Goal: Task Accomplishment & Management: Complete application form

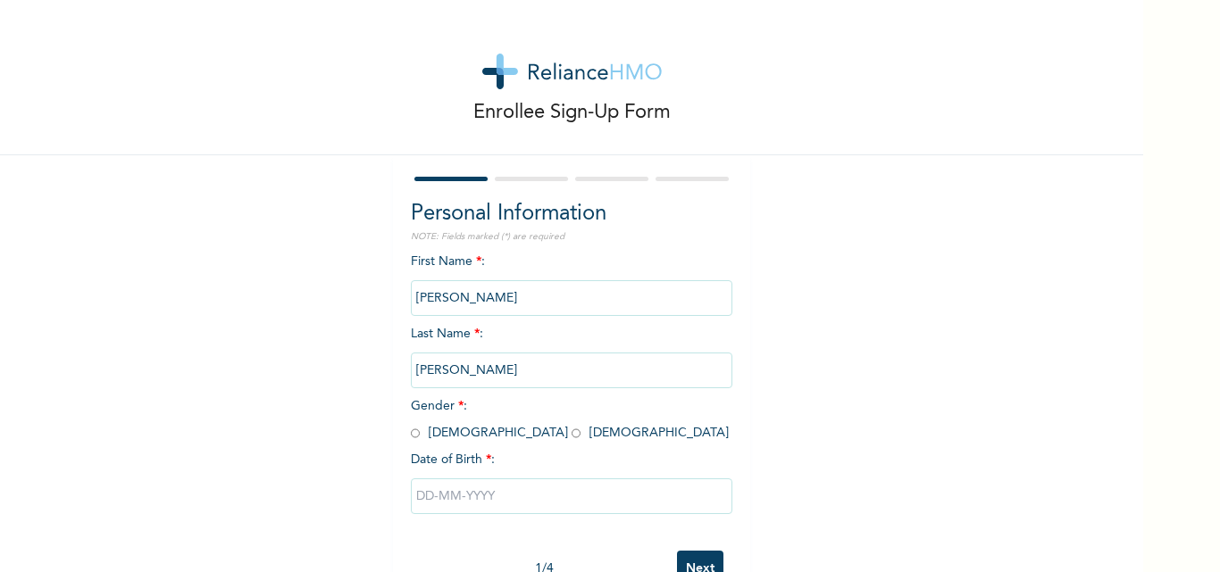
click at [456, 423] on div "First Name * : [PERSON_NAME] Last Name * : [PERSON_NAME] Gender * : [DEMOGRAPHI…" at bounding box center [572, 397] width 322 height 289
click at [572, 432] on input "radio" at bounding box center [576, 433] width 9 height 17
radio input "true"
click at [464, 499] on input "text" at bounding box center [572, 497] width 322 height 36
select select "7"
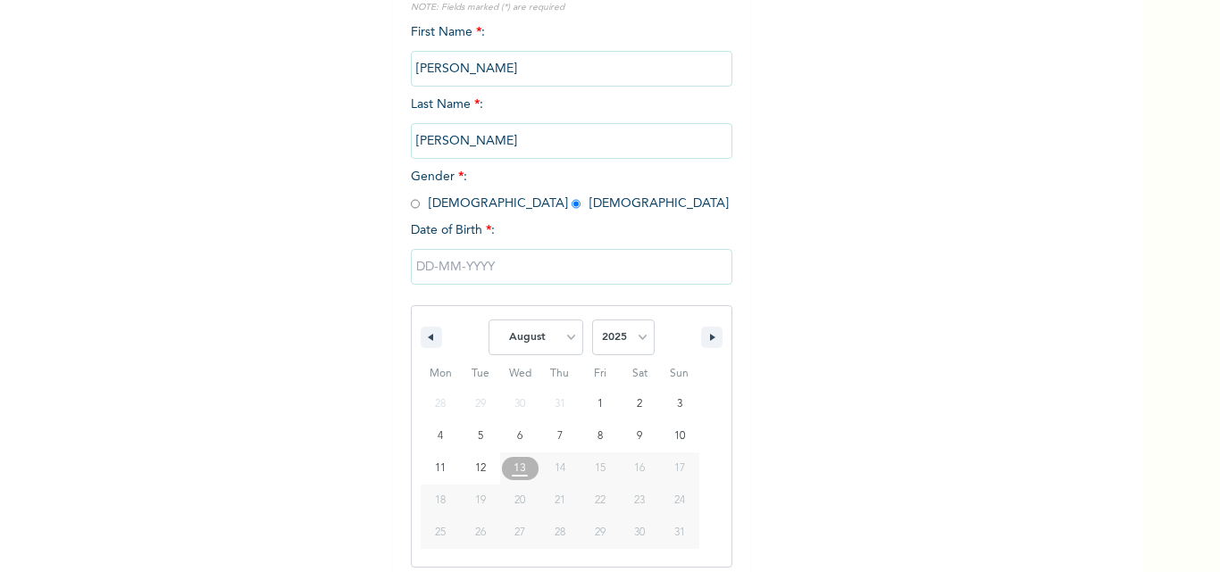
scroll to position [239, 0]
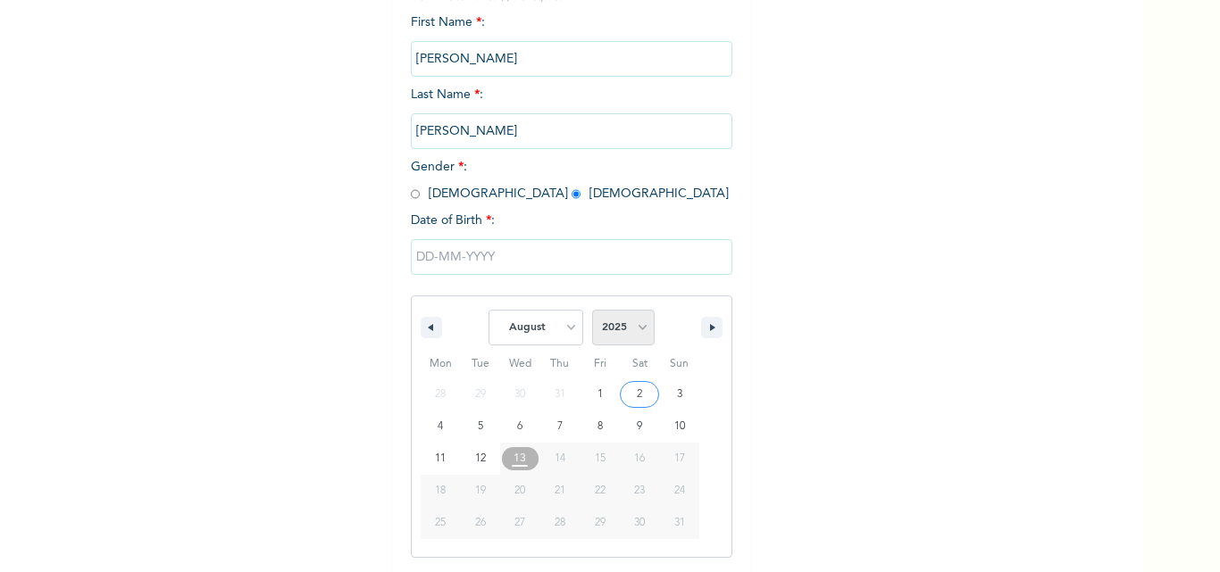
click at [613, 334] on select "2025 2024 2023 2022 2021 2020 2019 2018 2017 2016 2015 2014 2013 2012 2011 2010…" at bounding box center [623, 328] width 63 height 36
select select "1996"
click at [592, 311] on select "2025 2024 2023 2022 2021 2020 2019 2018 2017 2016 2015 2014 2013 2012 2011 2010…" at bounding box center [623, 328] width 63 height 36
click at [529, 331] on select "January February March April May June July August September October November De…" at bounding box center [536, 328] width 95 height 36
select select "9"
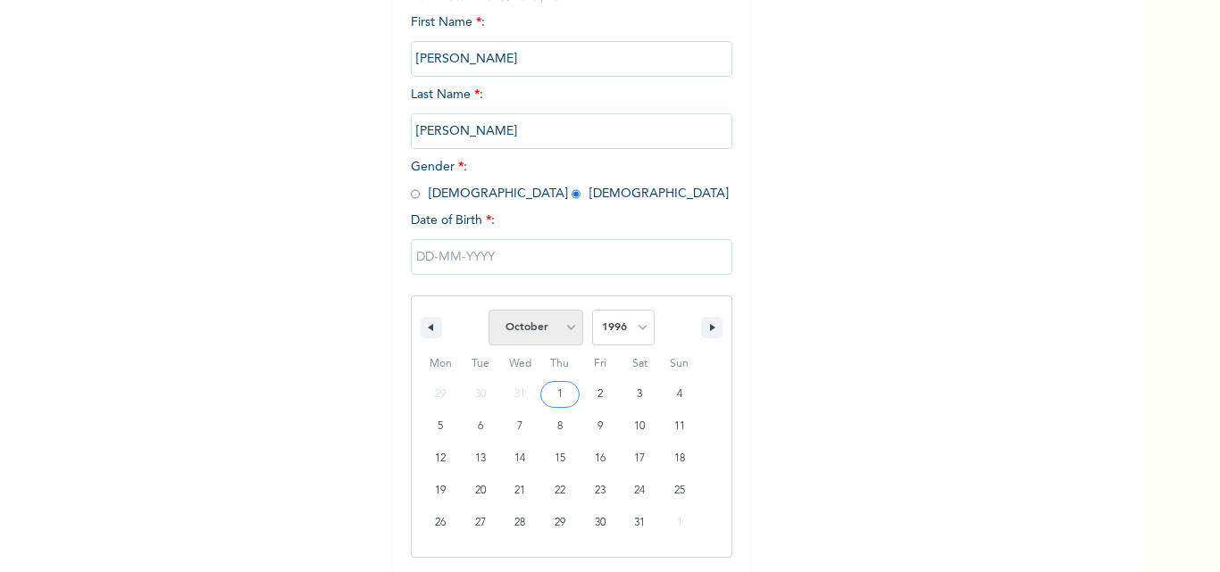
click at [489, 311] on select "January February March April May June July August September October November De…" at bounding box center [536, 328] width 95 height 36
click at [547, 257] on input "text" at bounding box center [572, 257] width 322 height 36
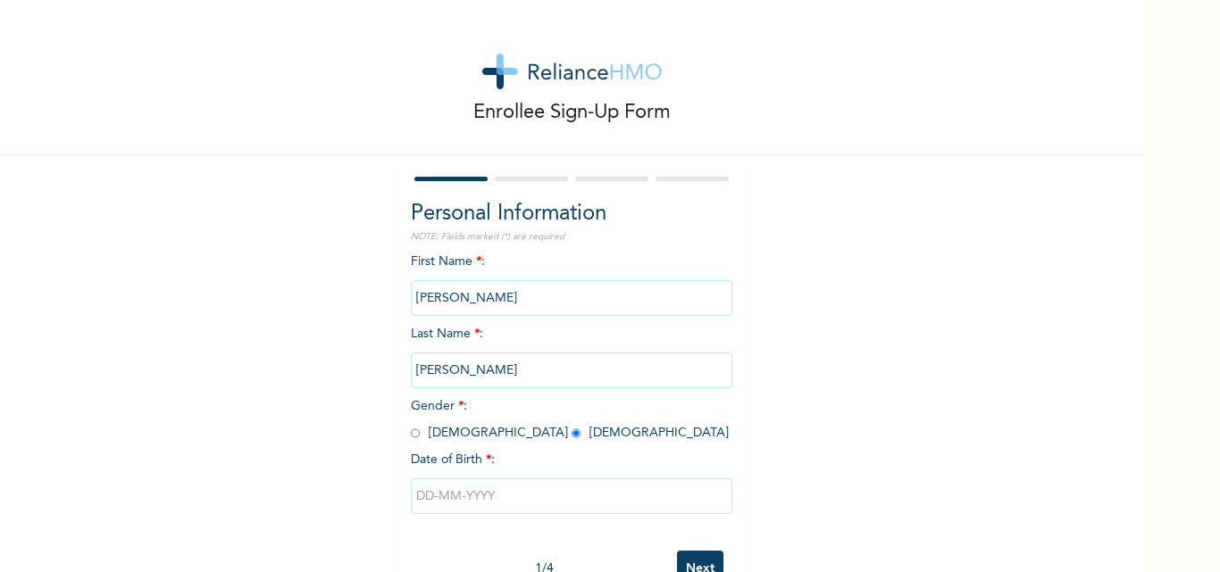
scroll to position [55, 0]
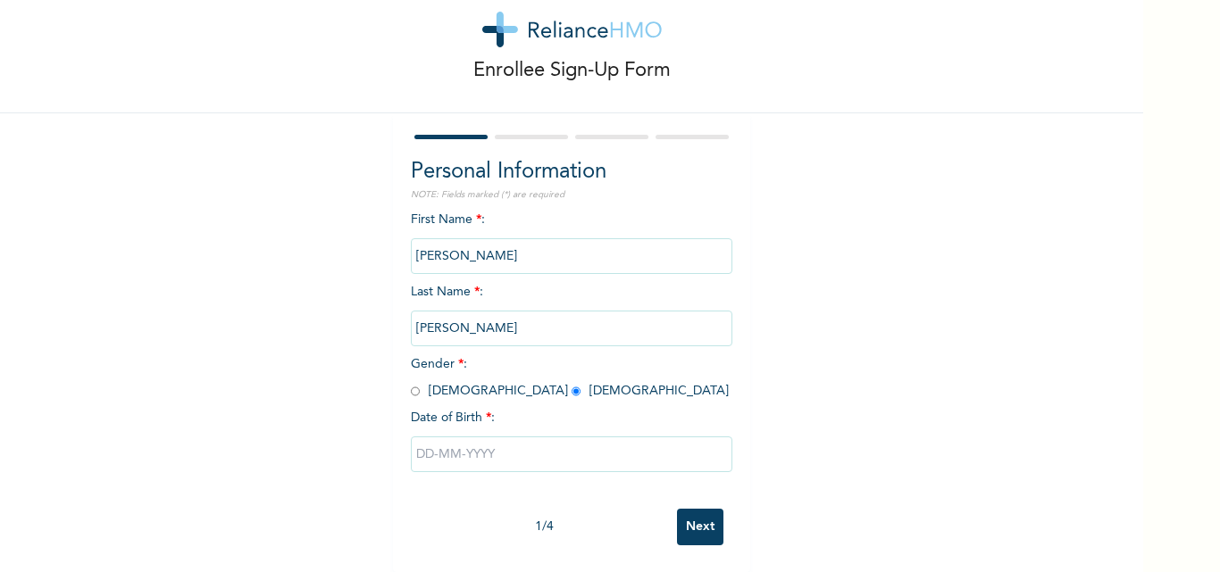
click at [482, 443] on input "text" at bounding box center [572, 455] width 322 height 36
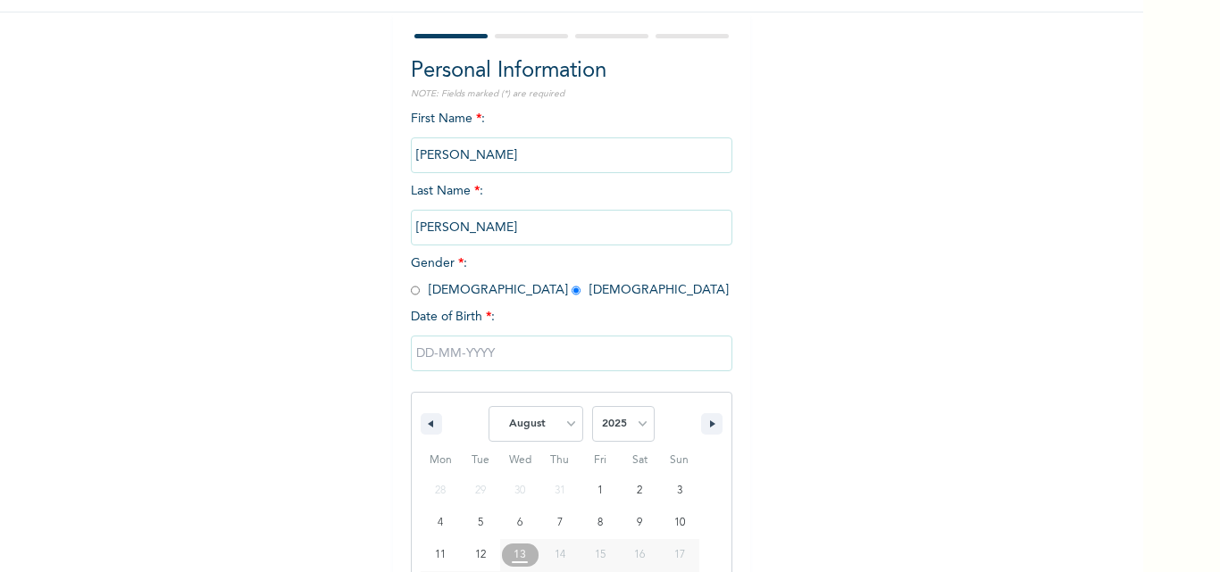
scroll to position [239, 0]
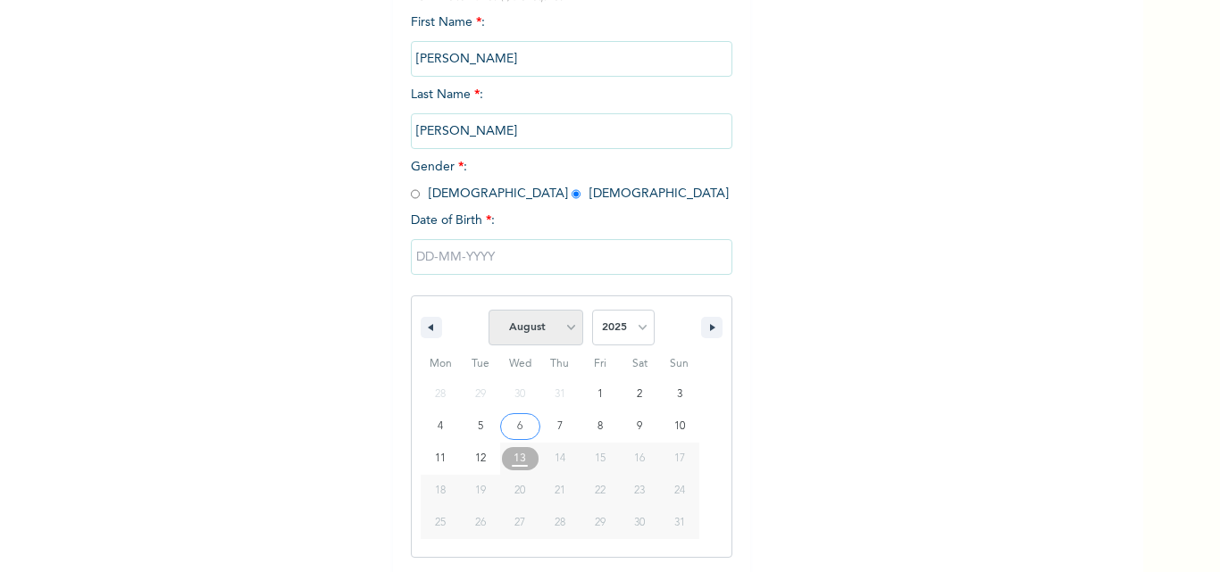
click at [529, 333] on select "January February March April May June July August September October November De…" at bounding box center [536, 328] width 95 height 36
click at [489, 311] on select "January February March April May June July August September October November De…" at bounding box center [536, 328] width 95 height 36
click at [518, 329] on select "January February March April May June July August September October November De…" at bounding box center [536, 328] width 95 height 36
click at [489, 311] on select "January February March April May June July August September October November De…" at bounding box center [536, 328] width 95 height 36
select select "7"
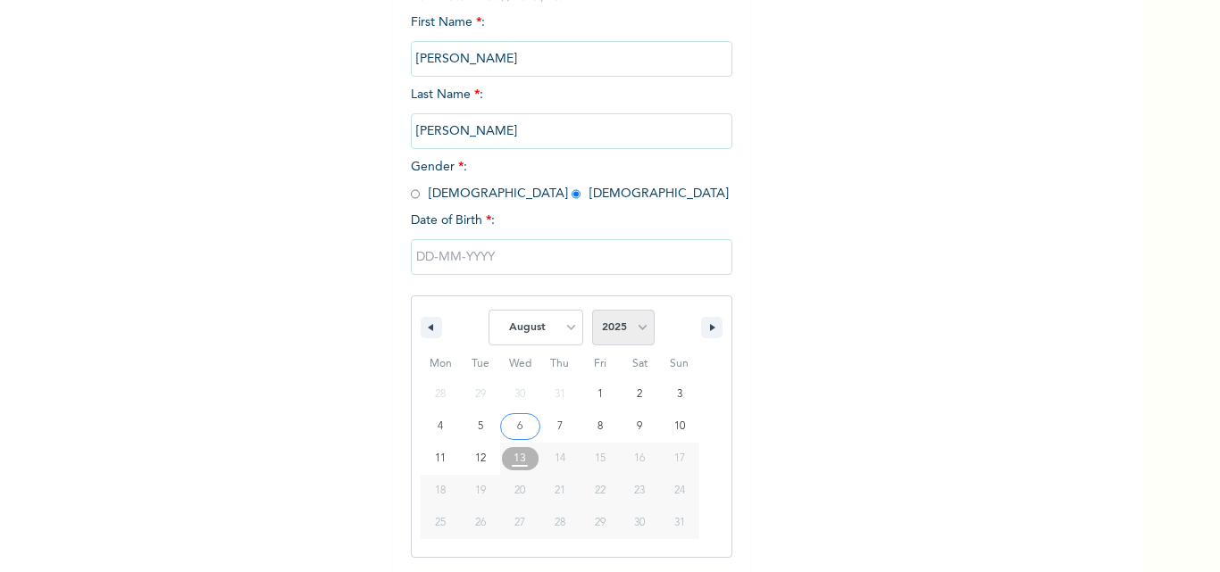
click at [610, 334] on select "2025 2024 2023 2022 2021 2020 2019 2018 2017 2016 2015 2014 2013 2012 2011 2010…" at bounding box center [623, 328] width 63 height 36
select select "1996"
click at [592, 311] on select "2025 2024 2023 2022 2021 2020 2019 2018 2017 2016 2015 2014 2013 2012 2011 2010…" at bounding box center [623, 328] width 63 height 36
click at [517, 324] on select "January February March April May June July August September October November De…" at bounding box center [536, 328] width 95 height 36
select select "9"
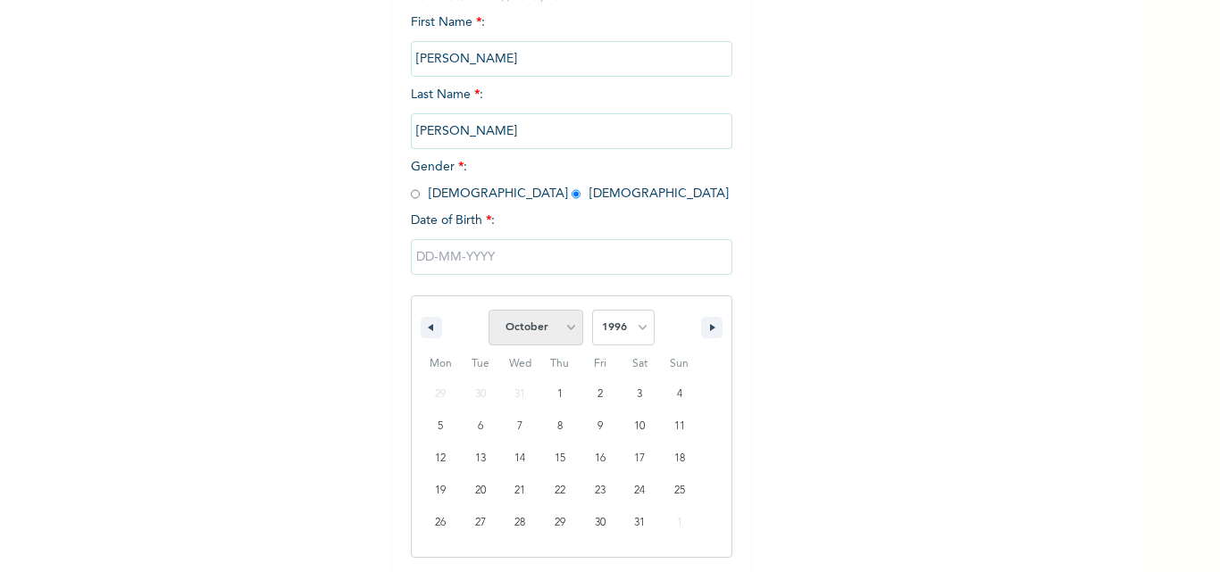
click at [489, 311] on select "January February March April May June July August September October November De…" at bounding box center [536, 328] width 95 height 36
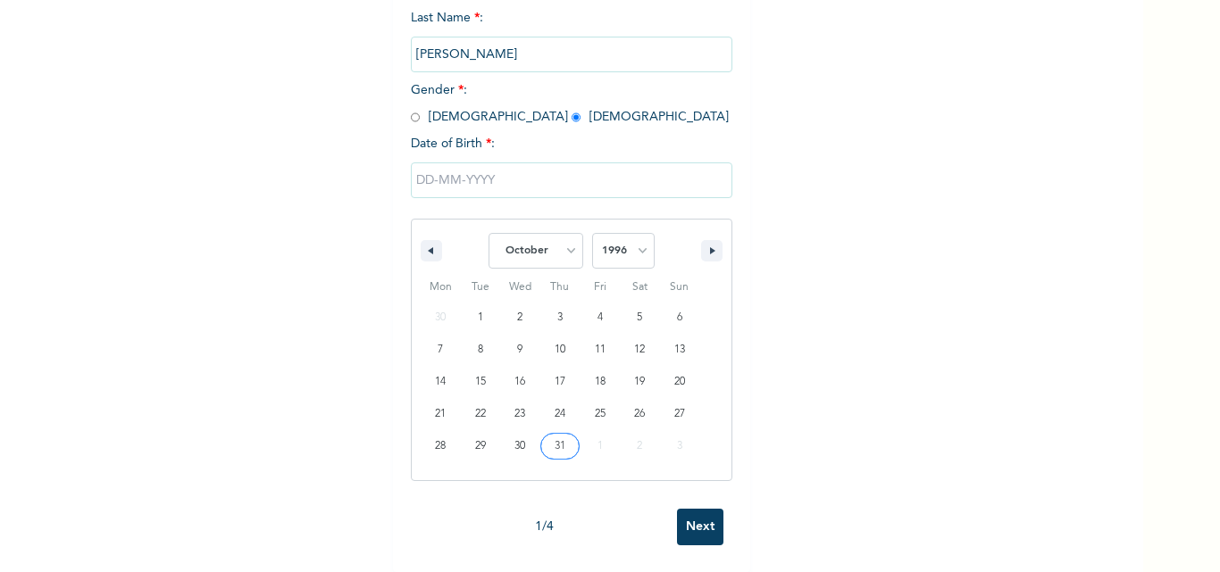
type input "[DATE]"
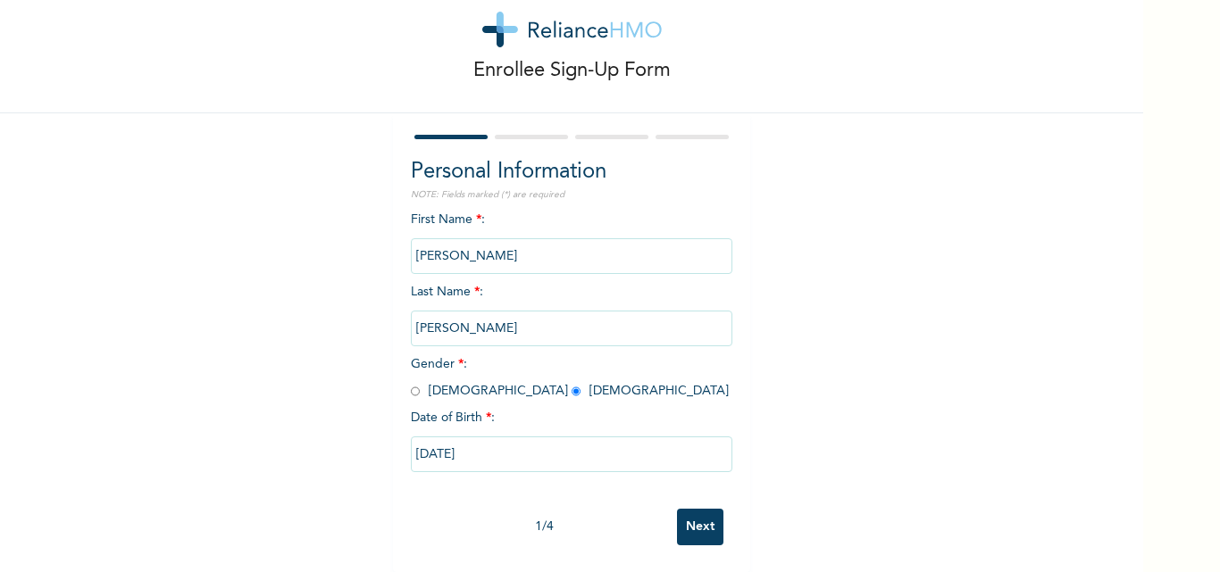
scroll to position [55, 0]
click at [685, 509] on input "Next" at bounding box center [700, 527] width 46 height 37
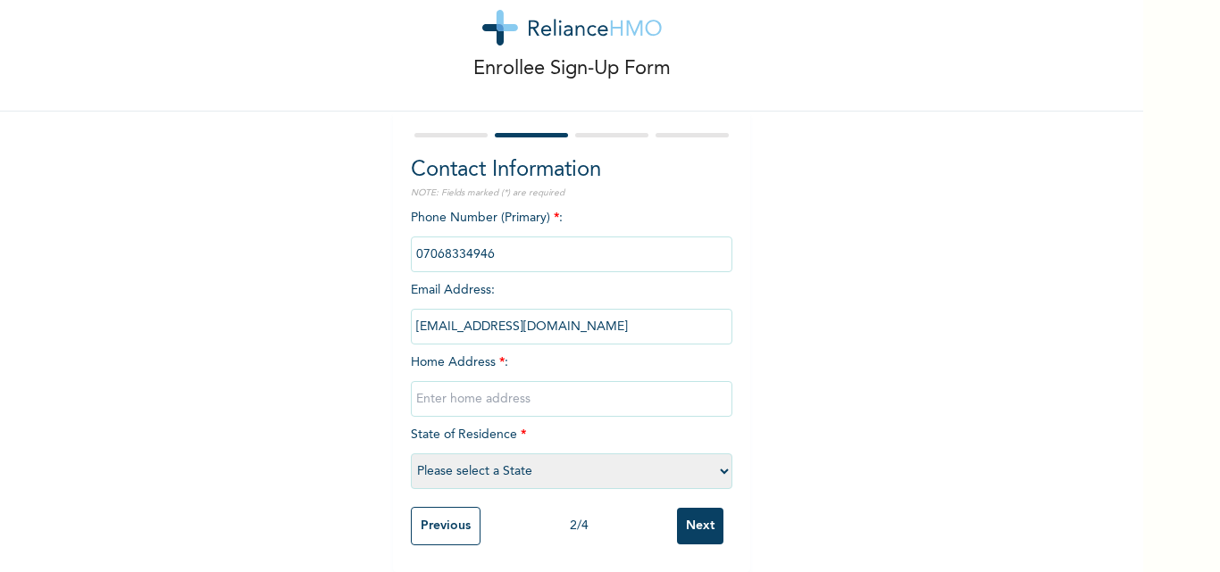
scroll to position [57, 0]
click at [590, 381] on input "text" at bounding box center [572, 399] width 322 height 36
type input "9th street first unity estate cooperative [GEOGRAPHIC_DATA][PERSON_NAME]"
click at [593, 456] on select "Please select a State [PERSON_NAME] (FCT) [PERSON_NAME] Ibom [GEOGRAPHIC_DATA] …" at bounding box center [572, 472] width 322 height 36
select select "25"
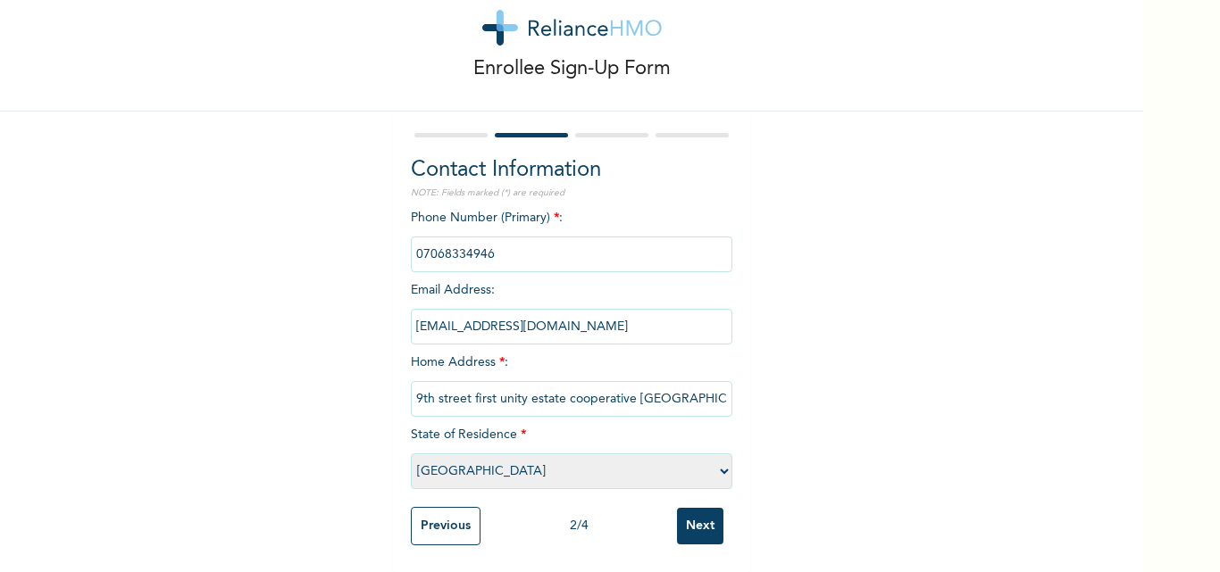
click at [411, 454] on select "Please select a State [PERSON_NAME] (FCT) [PERSON_NAME] Ibom [GEOGRAPHIC_DATA] …" at bounding box center [572, 472] width 322 height 36
click at [457, 239] on input "phone" at bounding box center [572, 255] width 322 height 36
click at [465, 239] on input "phone" at bounding box center [572, 255] width 322 height 36
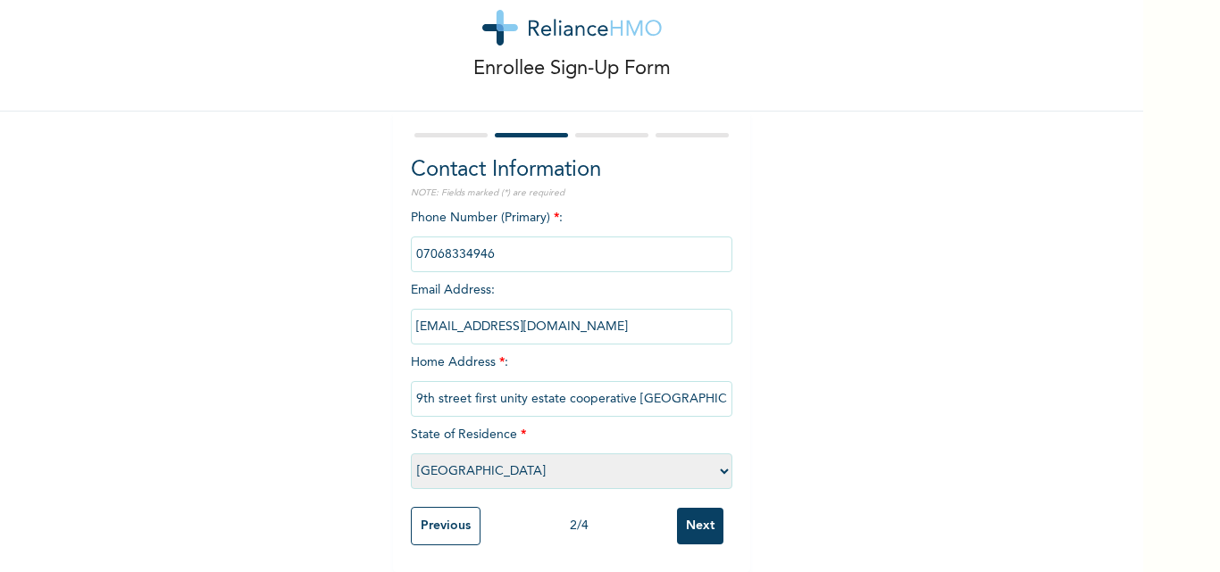
click at [584, 237] on input "phone" at bounding box center [572, 255] width 322 height 36
click at [447, 524] on input "Previous" at bounding box center [446, 526] width 70 height 38
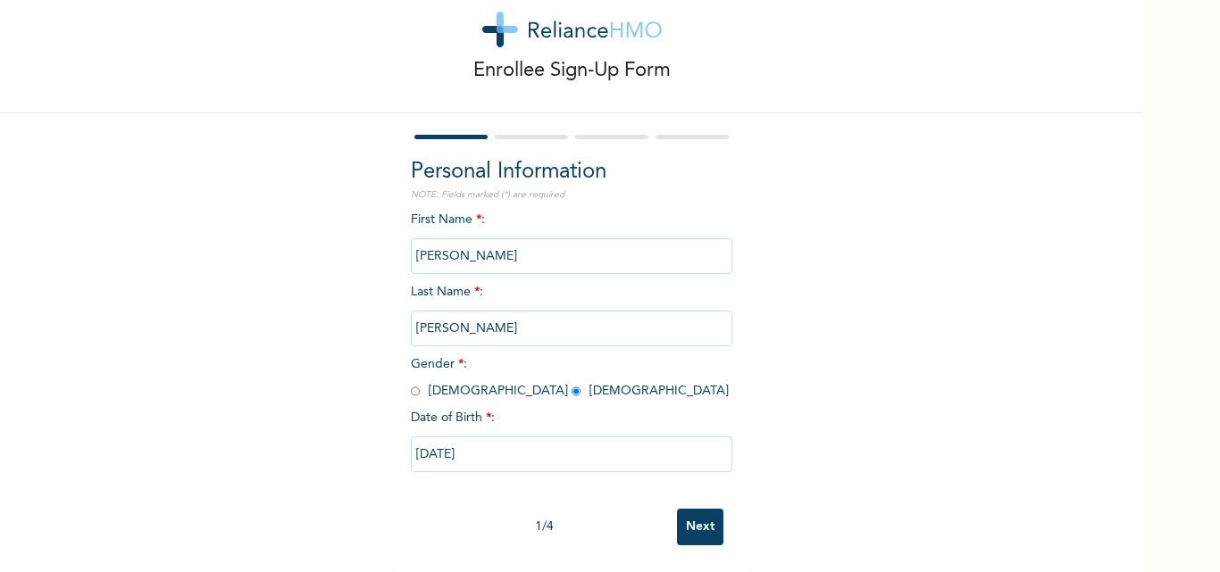
scroll to position [55, 0]
click at [687, 521] on input "Next" at bounding box center [700, 527] width 46 height 37
select select "25"
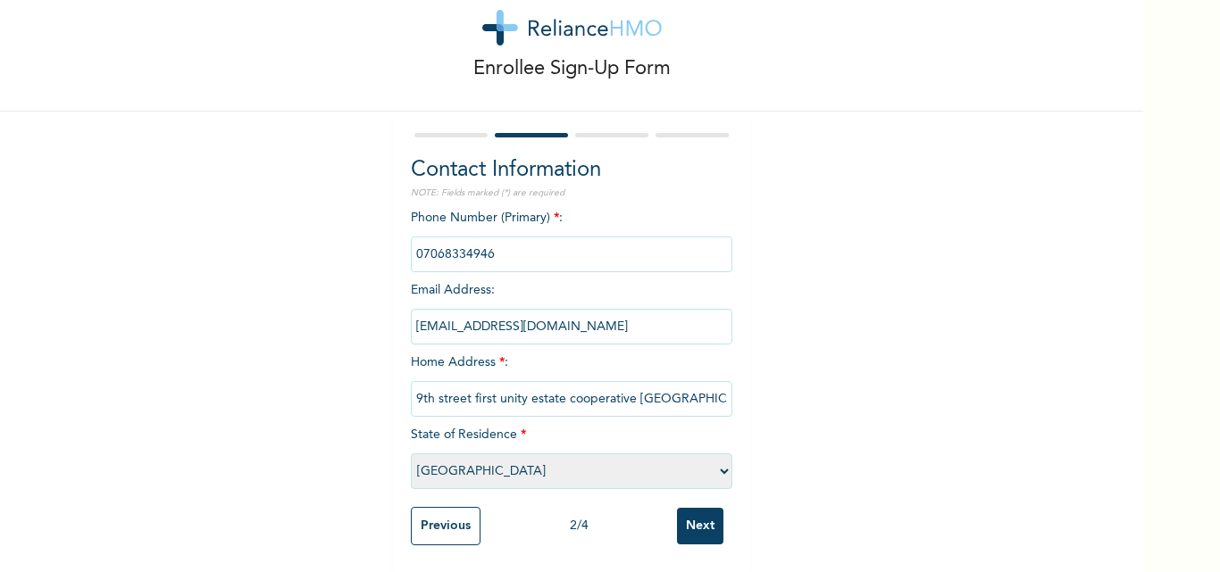
click at [547, 242] on input "phone" at bounding box center [572, 255] width 322 height 36
click at [681, 522] on input "Next" at bounding box center [700, 526] width 46 height 37
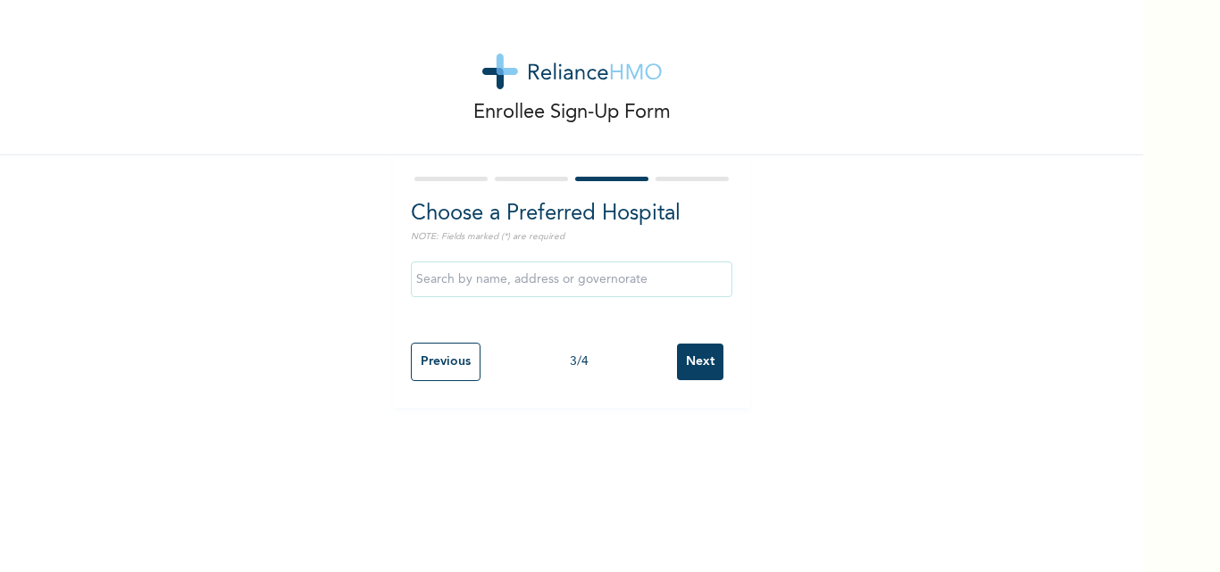
scroll to position [0, 0]
click at [569, 276] on input "text" at bounding box center [572, 280] width 322 height 36
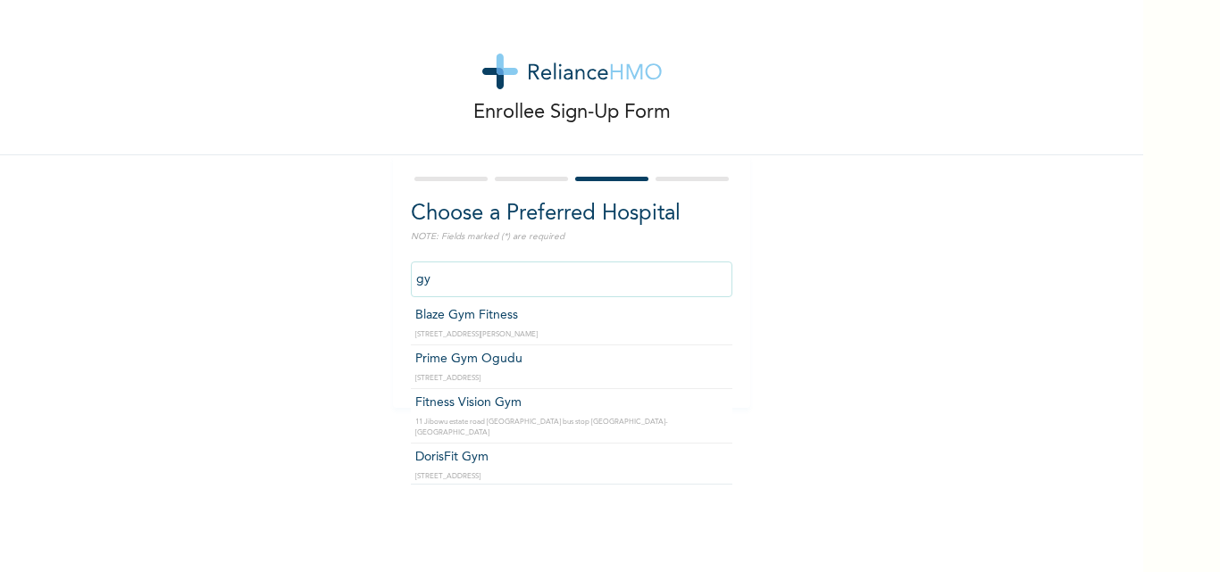
type input "g"
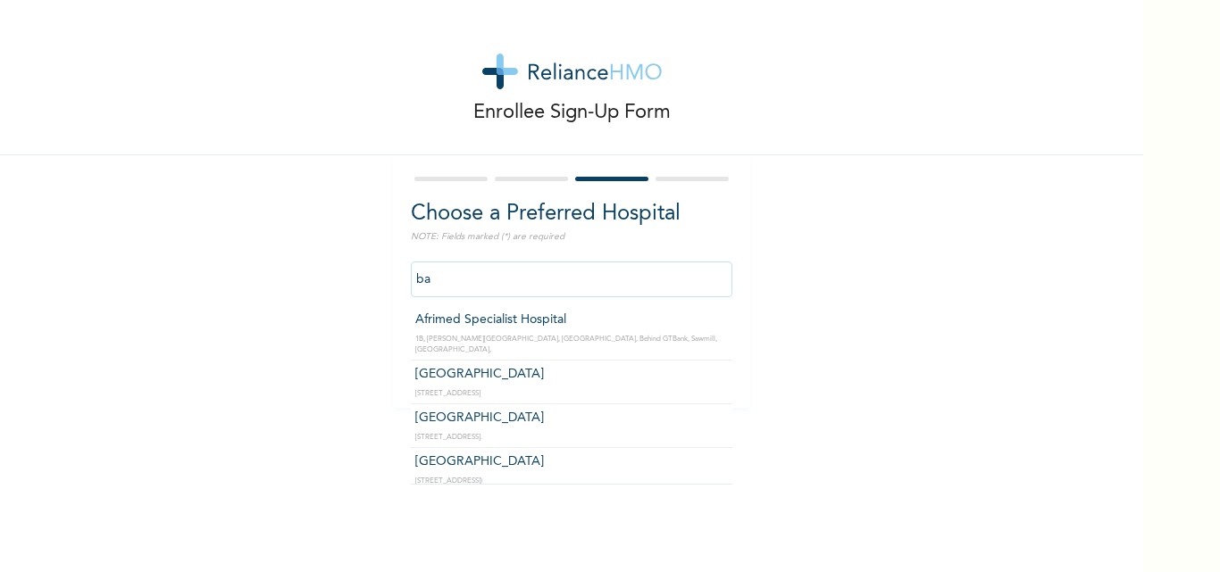
type input "b"
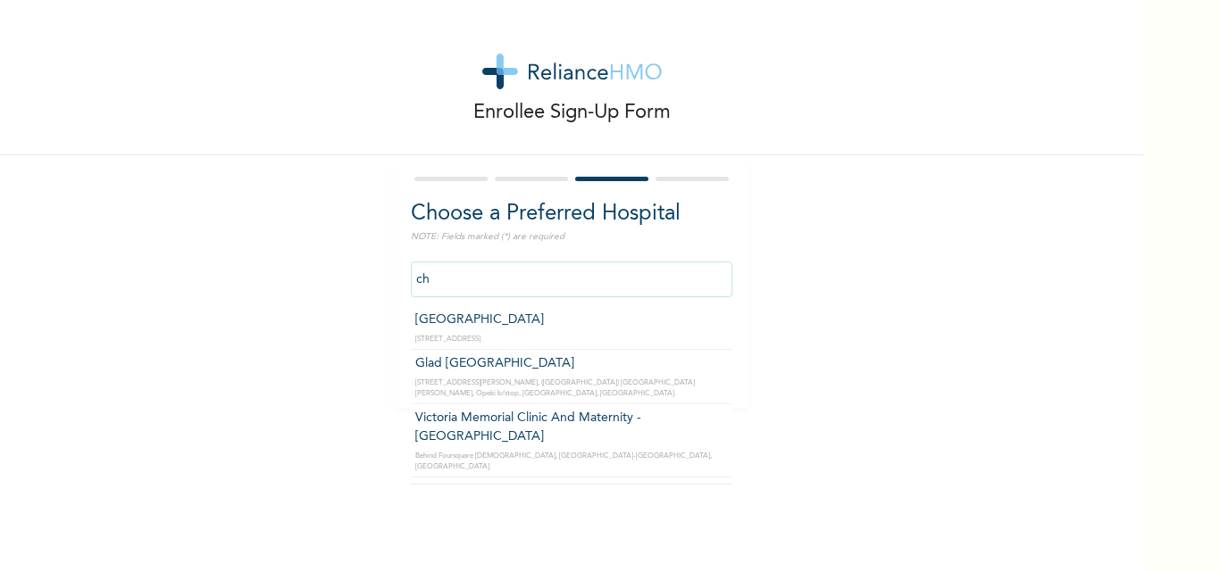
type input "c"
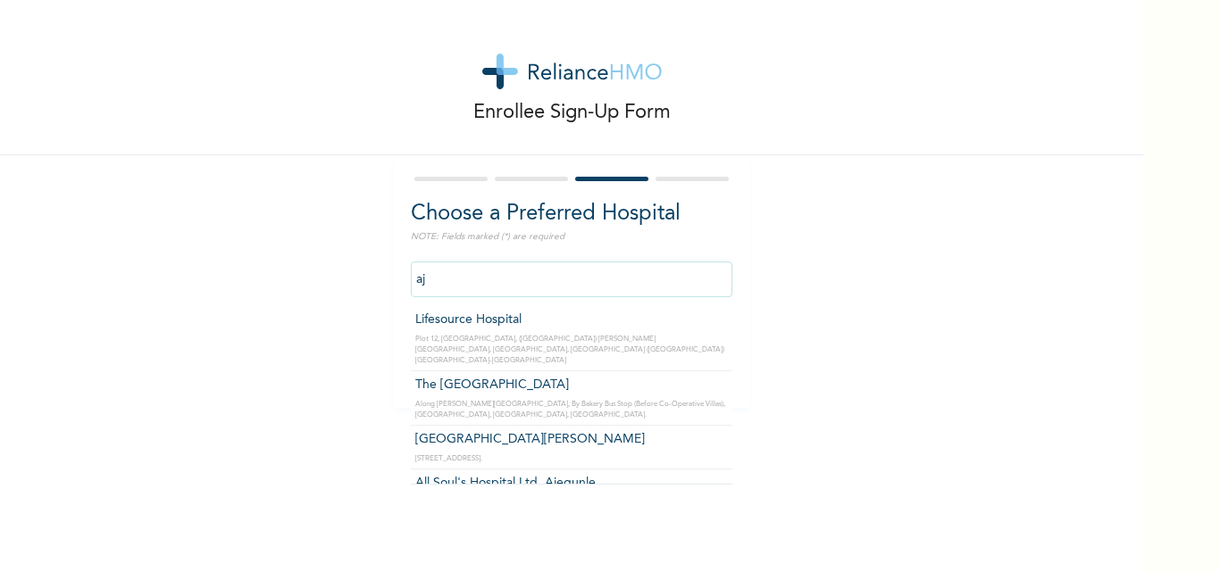
type input "a"
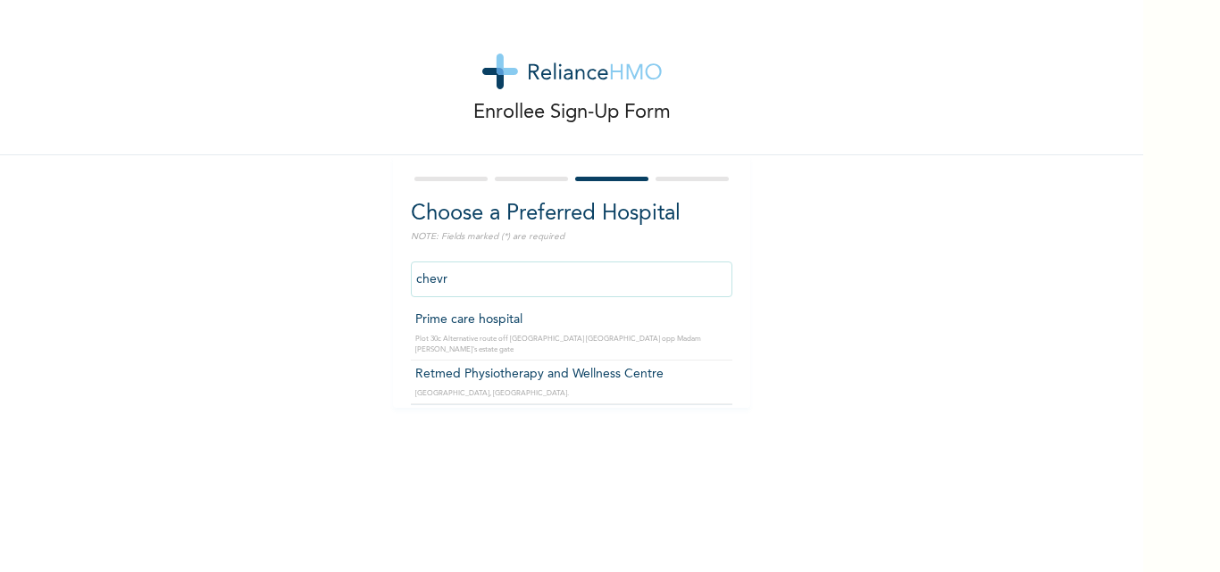
type input "Retmed Physiotherapy and Wellness Centre"
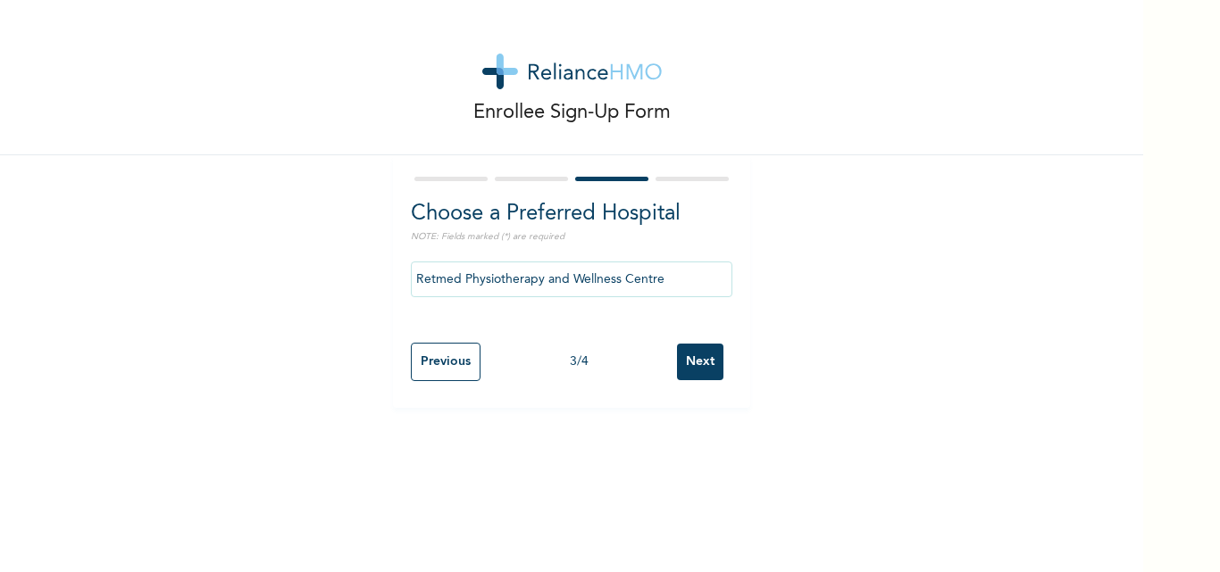
click at [690, 363] on input "Next" at bounding box center [700, 362] width 46 height 37
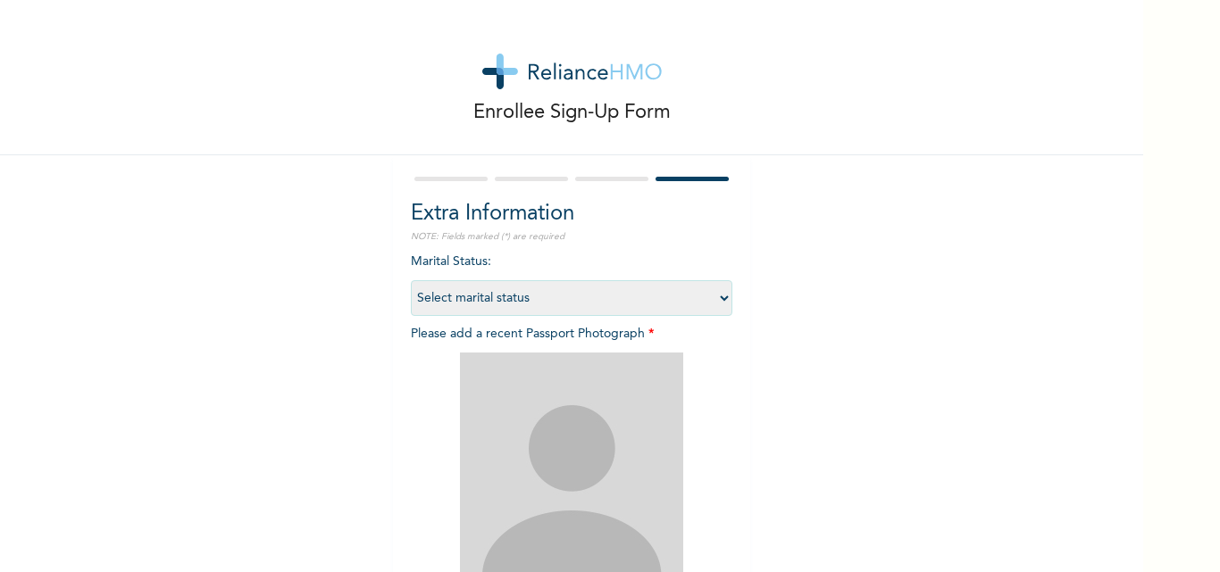
click at [689, 297] on select "Select marital status [DEMOGRAPHIC_DATA] Married [DEMOGRAPHIC_DATA] Widow/[DEMO…" at bounding box center [572, 298] width 322 height 36
select select "1"
click at [411, 280] on select "Select marital status [DEMOGRAPHIC_DATA] Married [DEMOGRAPHIC_DATA] Widow/[DEMO…" at bounding box center [572, 298] width 322 height 36
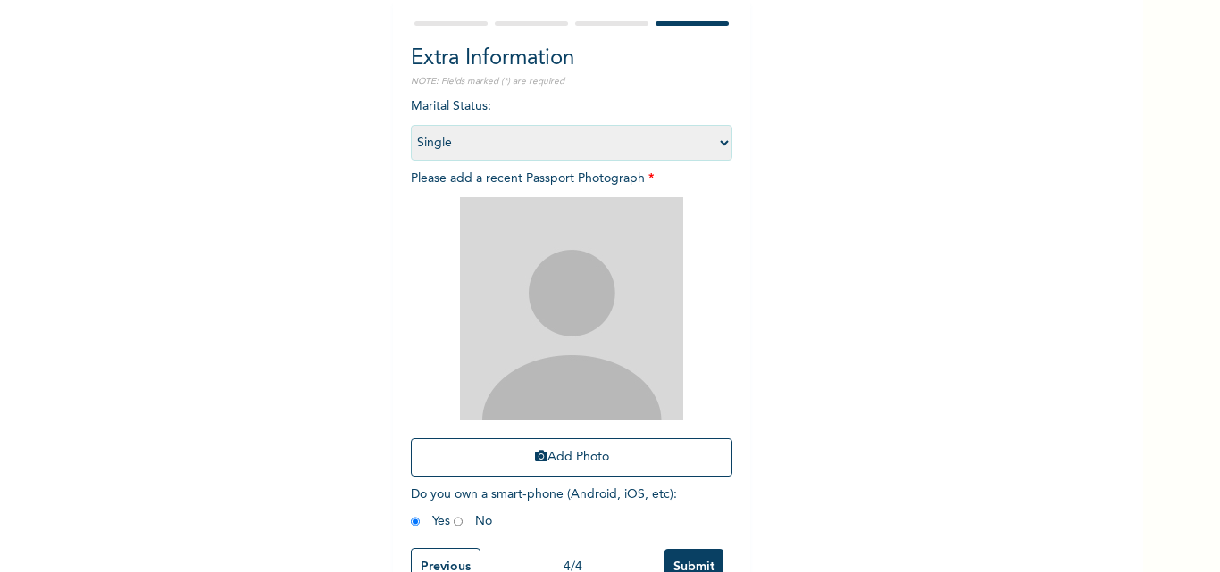
scroll to position [210, 0]
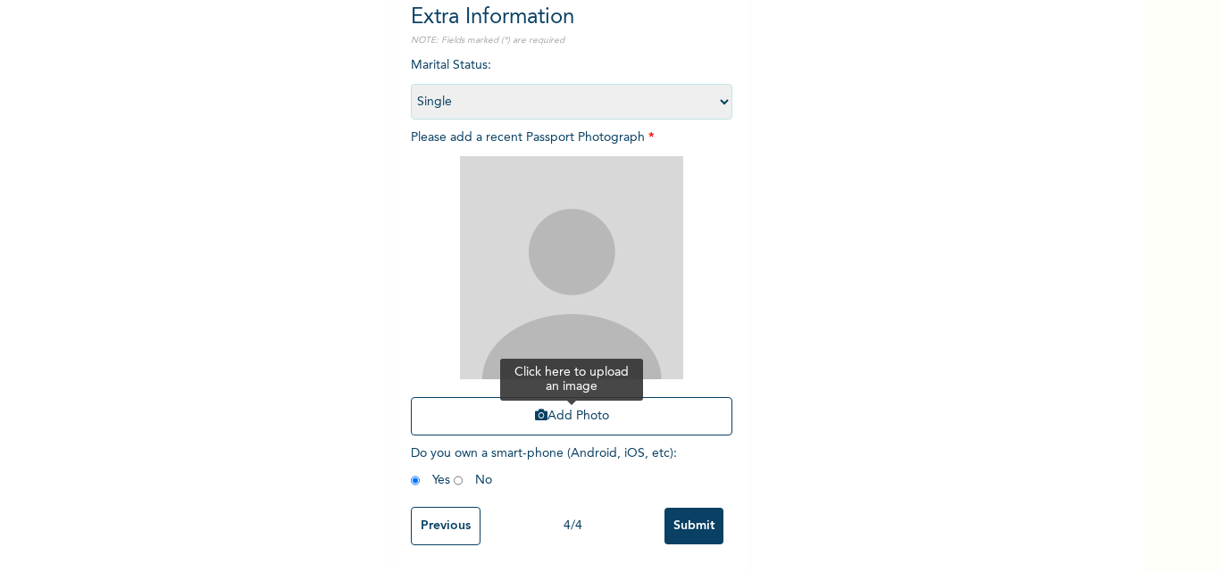
click at [564, 421] on button "Add Photo" at bounding box center [572, 416] width 322 height 38
click at [580, 414] on button "Add Photo" at bounding box center [572, 416] width 322 height 38
